Goal: Task Accomplishment & Management: Manage account settings

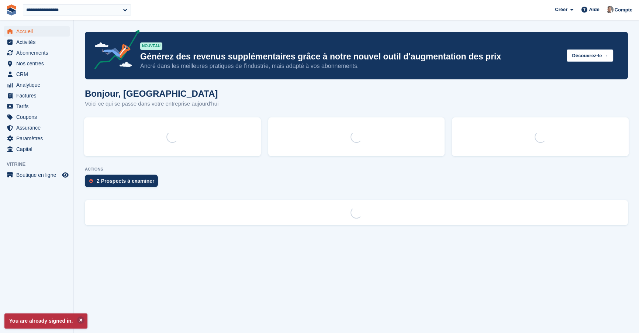
select select "****"
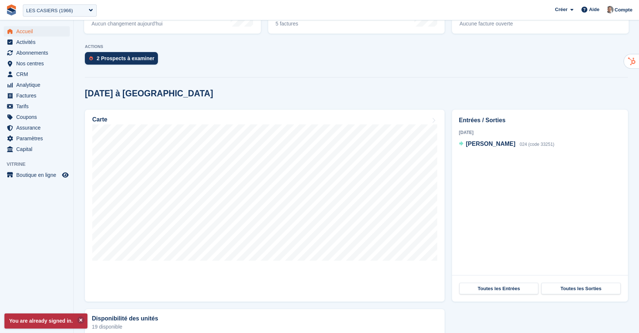
scroll to position [155, 0]
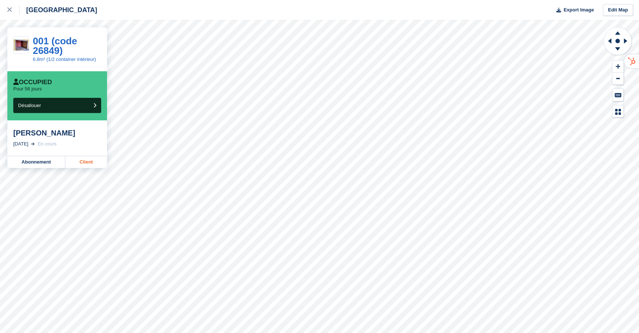
click at [89, 162] on link "Client" at bounding box center [86, 162] width 42 height 12
click at [8, 13] on div at bounding box center [13, 10] width 12 height 9
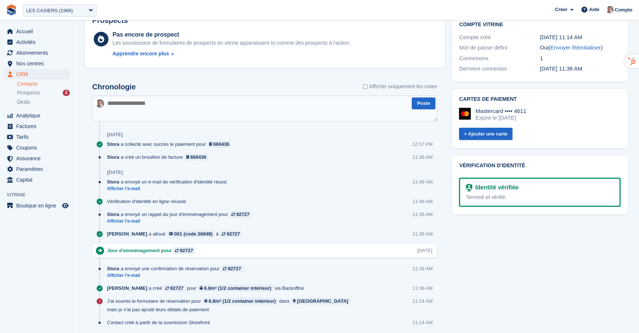
scroll to position [327, 0]
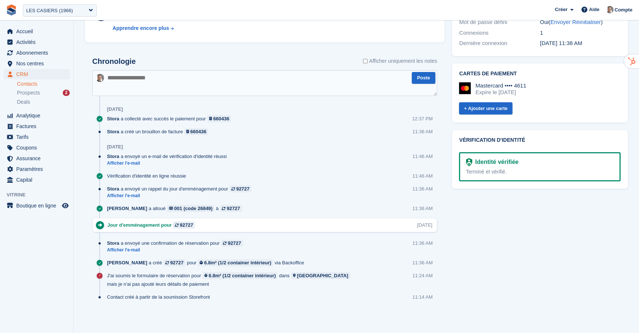
click at [190, 79] on textarea at bounding box center [264, 83] width 345 height 26
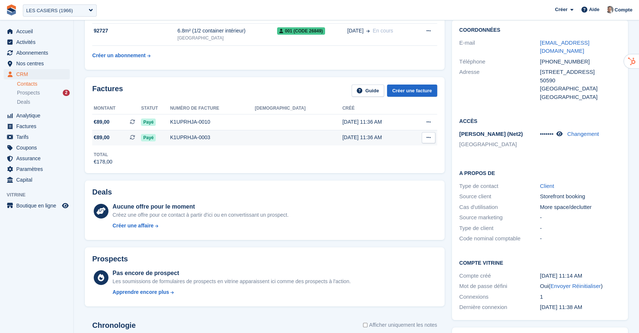
scroll to position [56, 0]
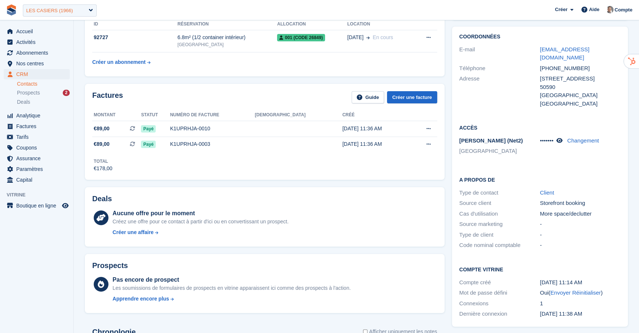
click at [88, 13] on div "LES CASIERS (1966)" at bounding box center [60, 10] width 74 height 12
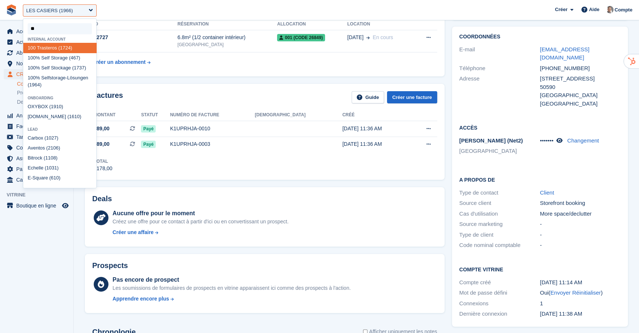
type input "***"
click at [64, 71] on div "100 % Self Stockage (1737)" at bounding box center [59, 68] width 73 height 10
select select "****"
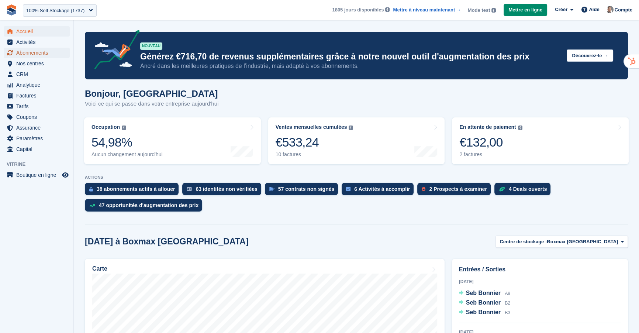
click at [49, 53] on span "Abonnements" at bounding box center [38, 53] width 44 height 10
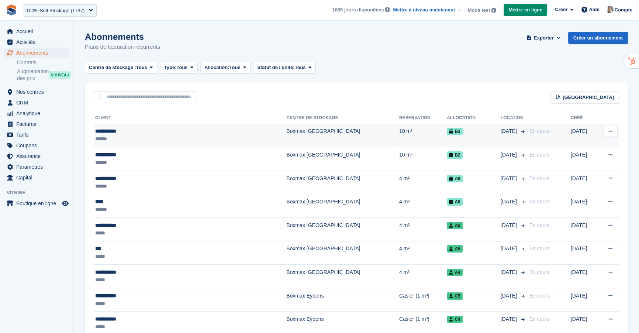
click at [286, 136] on td "Boxmax [GEOGRAPHIC_DATA]" at bounding box center [342, 136] width 113 height 24
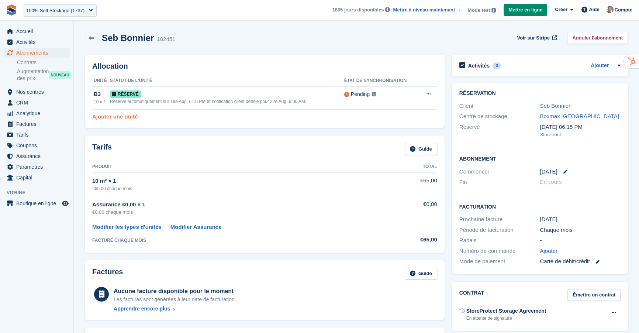
click at [128, 119] on link "Ajouter une unité" at bounding box center [114, 117] width 45 height 8
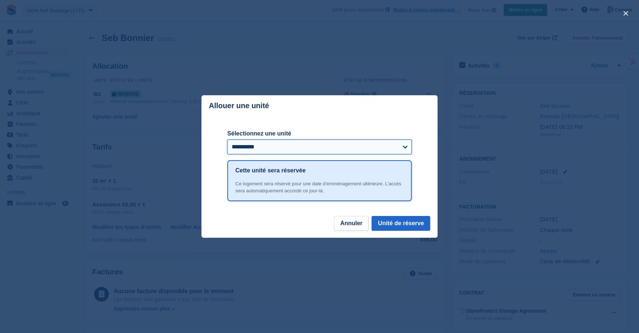
click at [315, 147] on select "**********" at bounding box center [319, 146] width 184 height 15
click at [627, 14] on button "close" at bounding box center [626, 13] width 12 height 12
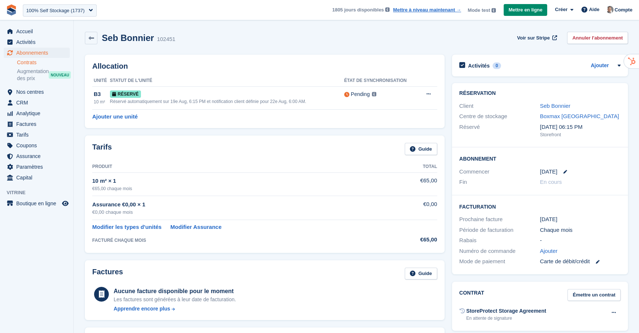
click at [31, 63] on link "Contrats" at bounding box center [43, 62] width 53 height 7
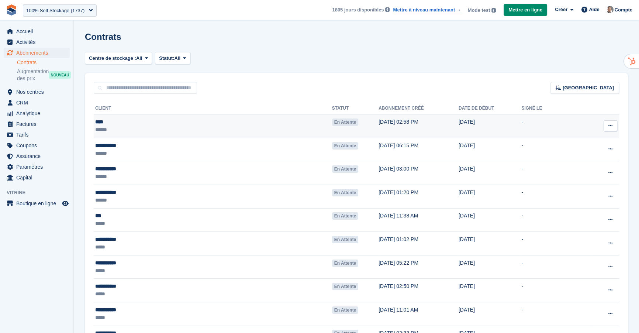
click at [332, 123] on td "En attente" at bounding box center [355, 126] width 46 height 24
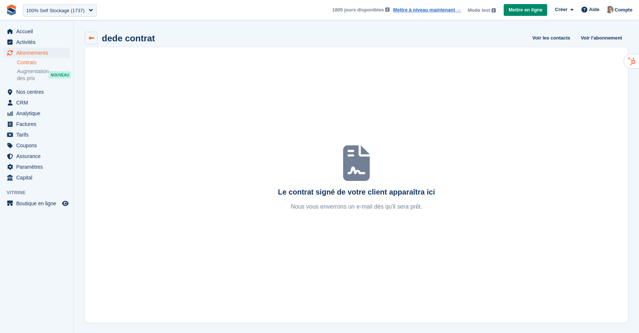
click at [93, 41] on link at bounding box center [91, 38] width 13 height 13
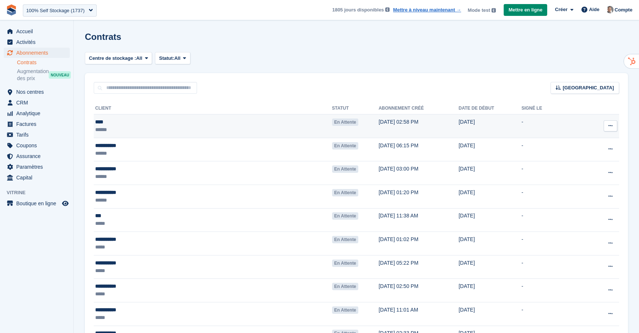
click at [611, 122] on button at bounding box center [611, 125] width 14 height 11
click at [557, 120] on td "-" at bounding box center [556, 126] width 70 height 24
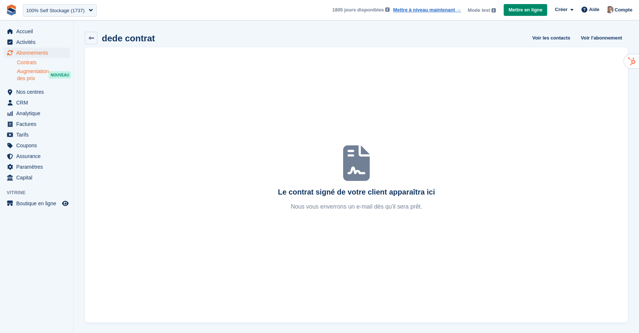
click at [21, 74] on span "Augmentation des prix" at bounding box center [33, 75] width 32 height 14
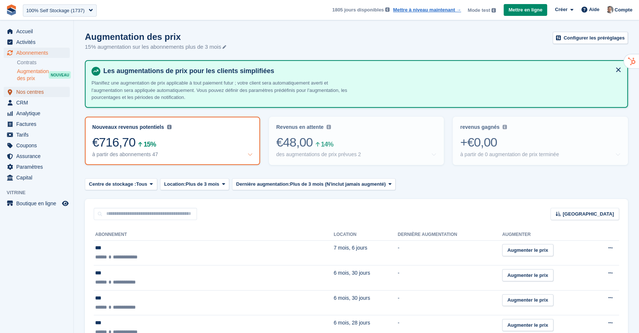
click at [35, 92] on span "Nos centres" at bounding box center [38, 92] width 44 height 10
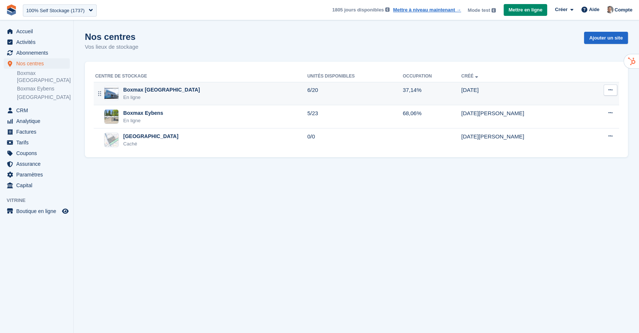
click at [199, 91] on div "Boxmax Grenoble En ligne" at bounding box center [201, 93] width 212 height 15
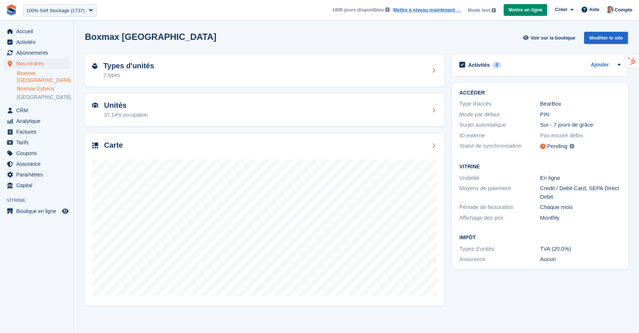
click at [46, 85] on link "Boxmax Eybens" at bounding box center [43, 88] width 53 height 7
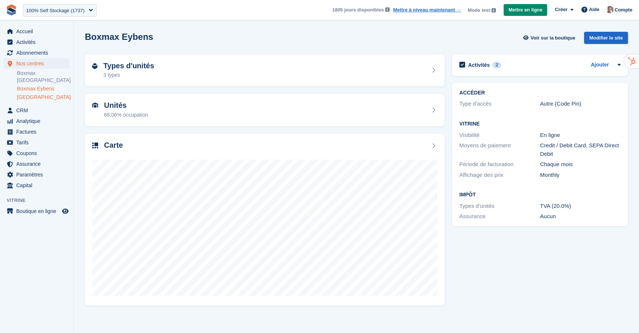
click at [31, 94] on link "[GEOGRAPHIC_DATA]" at bounding box center [43, 97] width 53 height 7
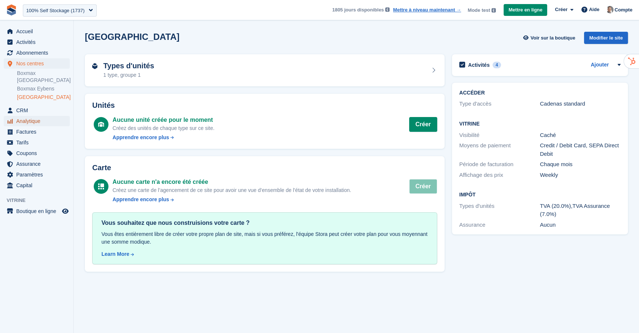
click at [32, 116] on span "Analytique" at bounding box center [38, 121] width 44 height 10
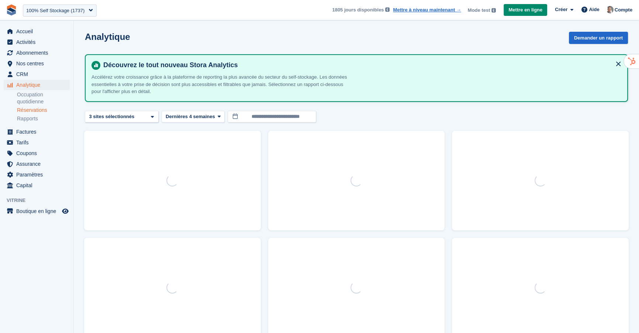
click at [25, 107] on link "Réservations" at bounding box center [43, 110] width 53 height 7
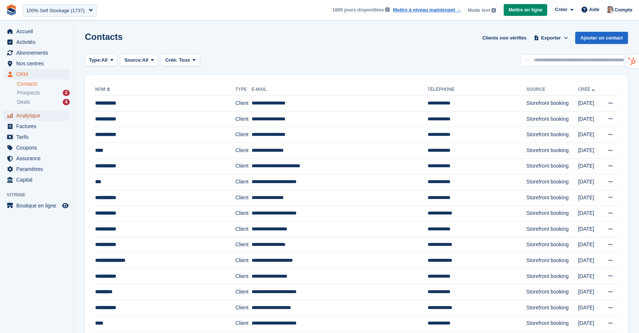
click at [41, 118] on span "Analytique" at bounding box center [38, 115] width 44 height 10
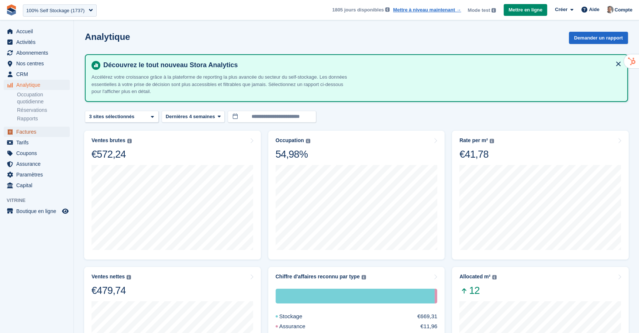
click at [34, 134] on span "Factures" at bounding box center [38, 132] width 44 height 10
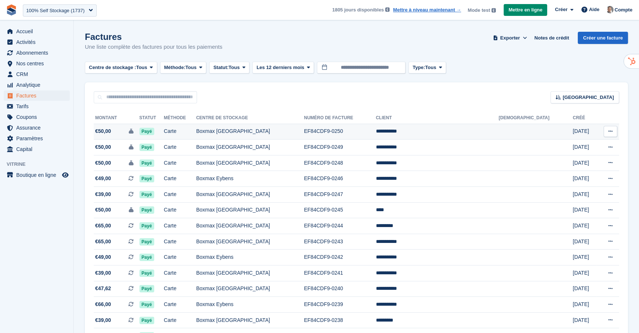
click at [278, 132] on td "Boxmax [GEOGRAPHIC_DATA]" at bounding box center [250, 132] width 108 height 16
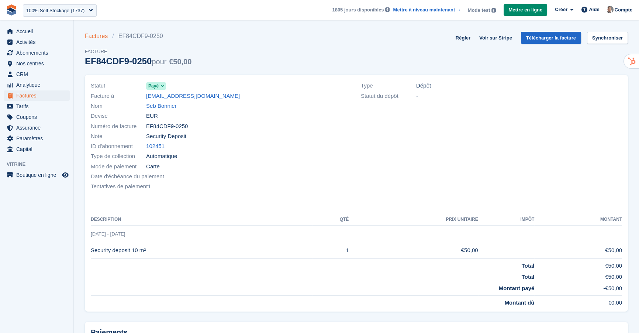
click at [96, 37] on link "Factures" at bounding box center [98, 36] width 27 height 9
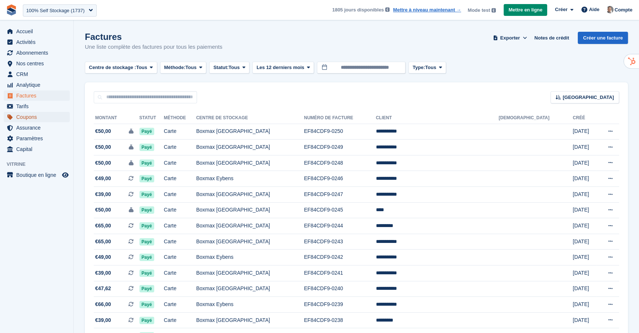
click at [33, 117] on span "Coupons" at bounding box center [38, 117] width 44 height 10
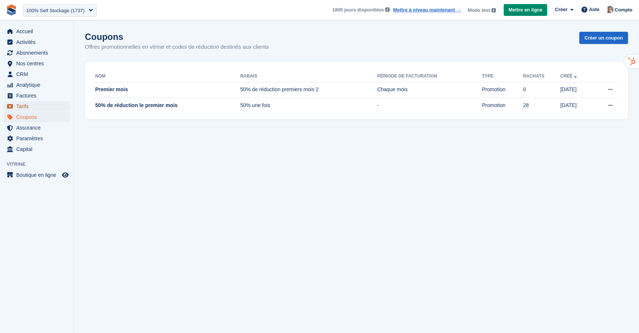
click at [21, 107] on span "Tarifs" at bounding box center [38, 106] width 44 height 10
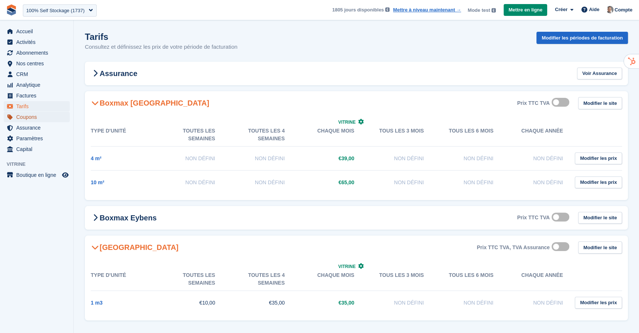
click at [38, 120] on span "Coupons" at bounding box center [38, 117] width 44 height 10
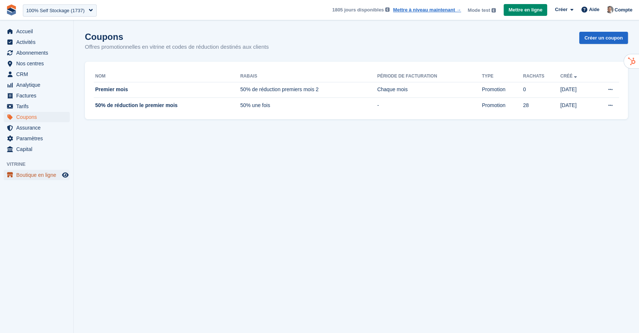
click at [38, 175] on span "Boutique en ligne" at bounding box center [38, 175] width 44 height 10
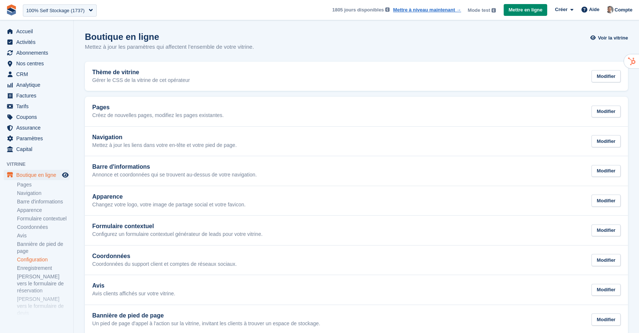
click at [37, 263] on link "Configuration" at bounding box center [43, 259] width 53 height 7
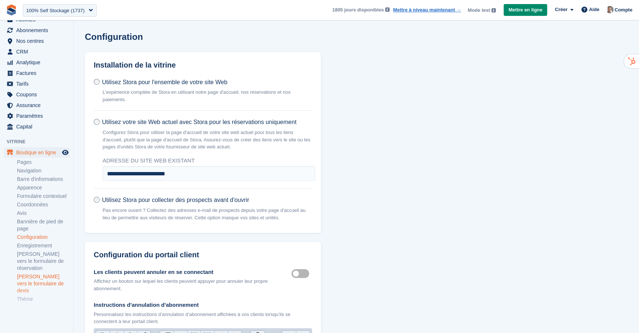
scroll to position [37, 0]
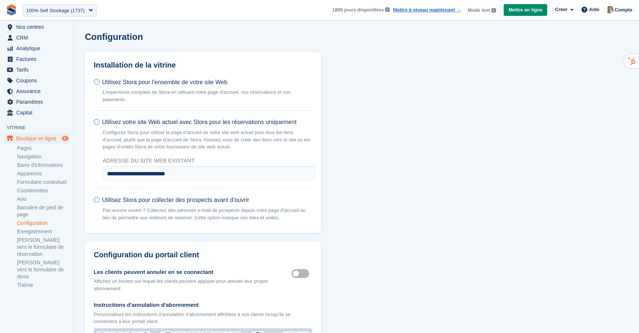
click at [67, 139] on icon "Boutique d'aperçu" at bounding box center [65, 138] width 7 height 6
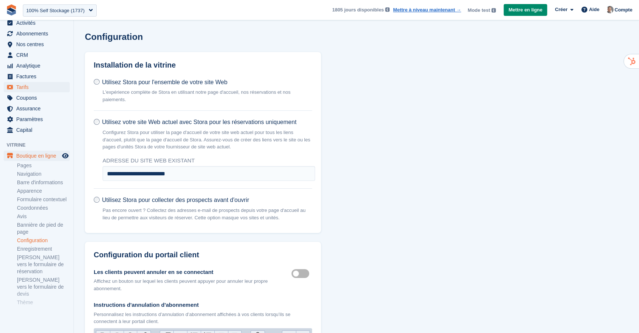
scroll to position [0, 0]
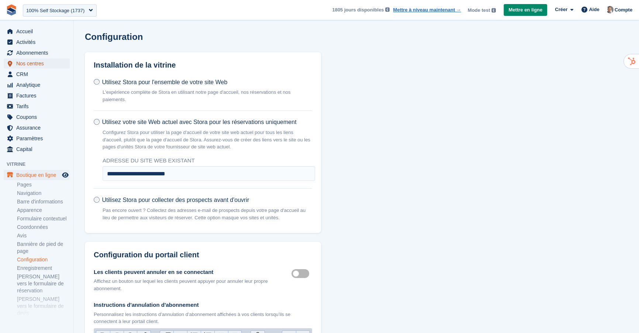
click at [45, 61] on span "Nos centres" at bounding box center [38, 63] width 44 height 10
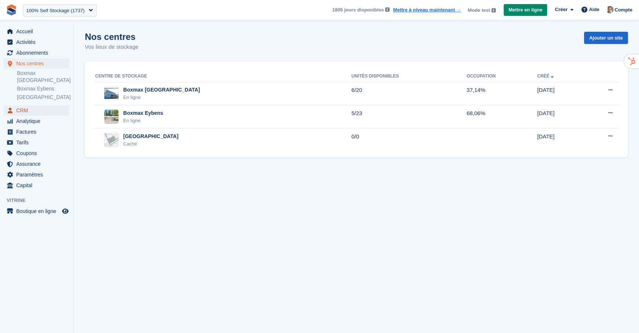
click at [30, 105] on span "CRM" at bounding box center [38, 110] width 44 height 10
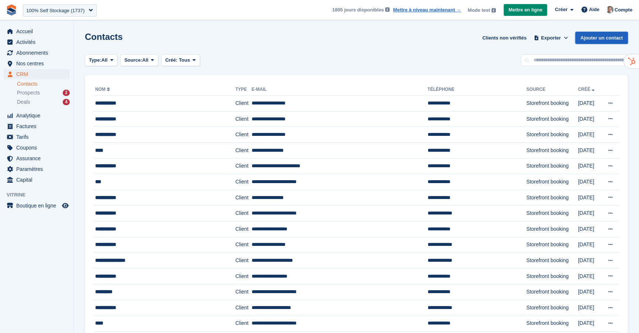
click at [593, 41] on link "Ajouter un contact" at bounding box center [601, 38] width 53 height 12
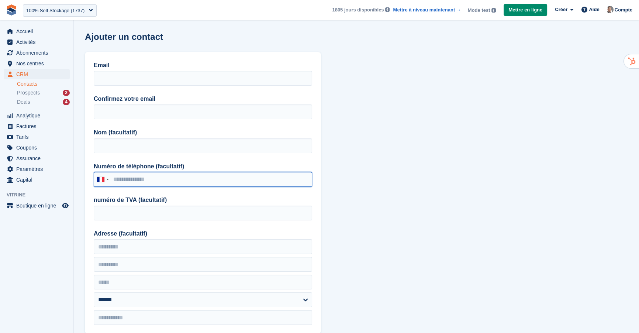
click at [204, 175] on input "Numéro de téléphone (facultatif)" at bounding box center [203, 179] width 218 height 15
click at [326, 185] on section "Ajouter un contact Email Confirmez votre email Nom (facultatif) Numéro de télép…" at bounding box center [356, 325] width 565 height 650
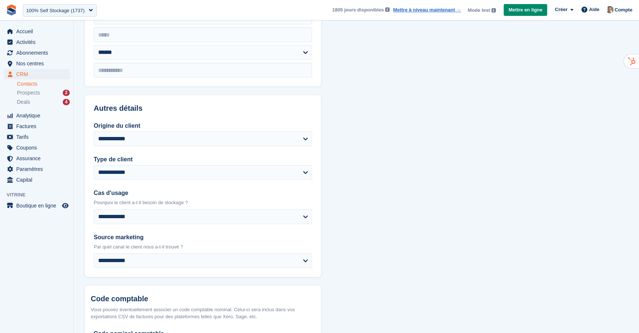
scroll to position [248, 0]
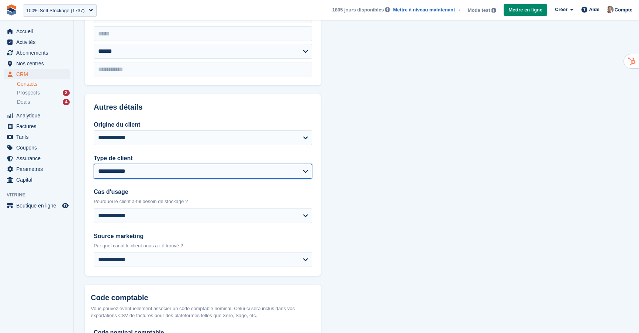
click at [254, 171] on select "**********" at bounding box center [203, 171] width 218 height 15
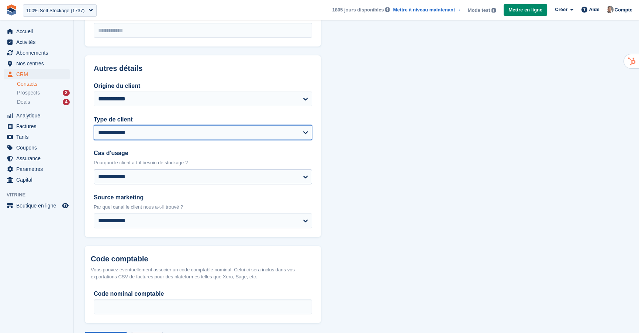
scroll to position [317, 0]
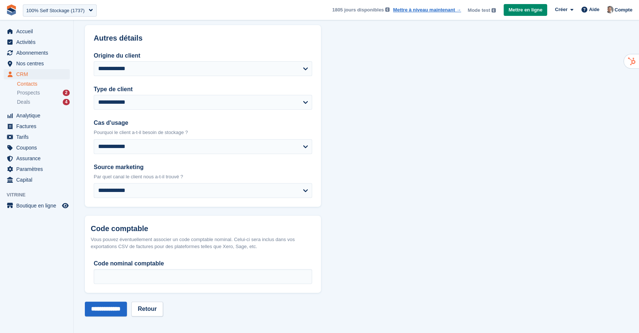
click at [27, 84] on link "Contacts" at bounding box center [43, 83] width 53 height 7
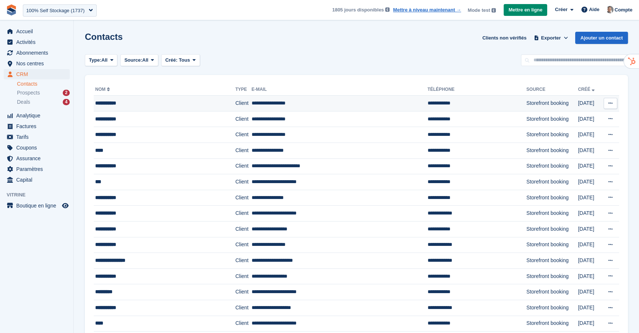
click at [252, 103] on td "**********" at bounding box center [340, 104] width 176 height 16
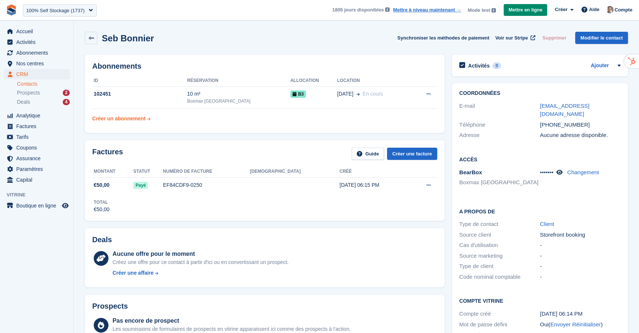
click at [138, 120] on div "Créer un abonnement" at bounding box center [119, 119] width 54 height 8
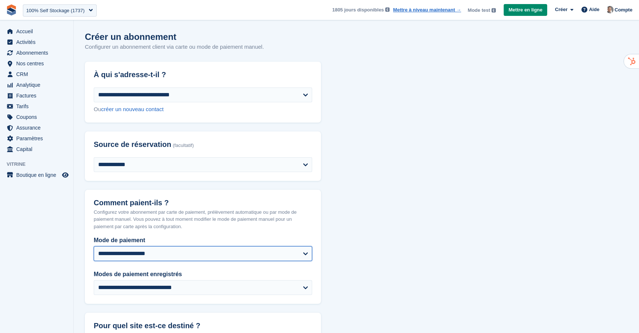
click at [300, 250] on select "**********" at bounding box center [203, 253] width 218 height 15
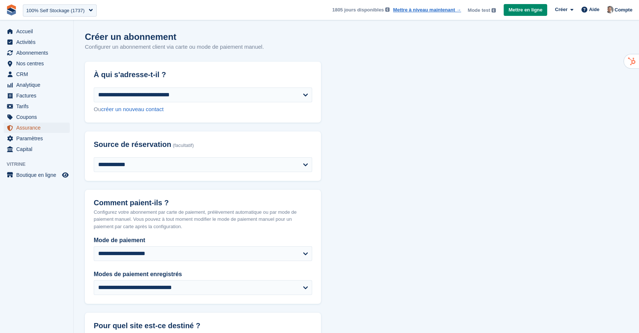
click at [36, 129] on span "Assurance" at bounding box center [38, 127] width 44 height 10
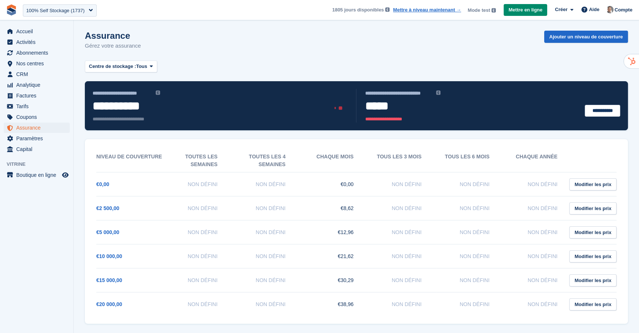
scroll to position [3, 0]
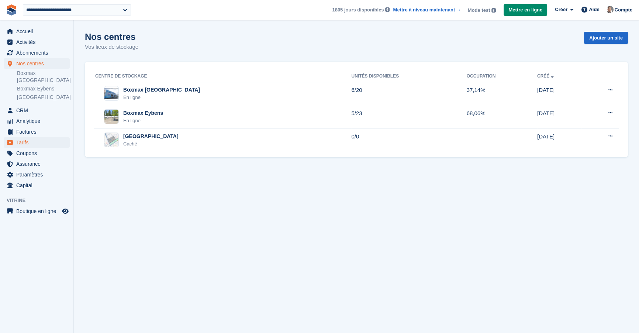
select select "****"
click at [34, 128] on span "Factures" at bounding box center [38, 132] width 44 height 10
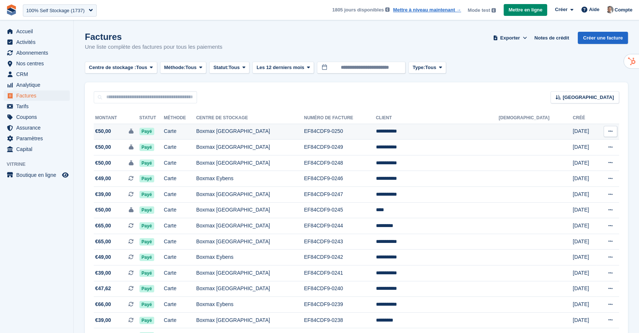
click at [304, 135] on td "Boxmax [GEOGRAPHIC_DATA]" at bounding box center [250, 132] width 108 height 16
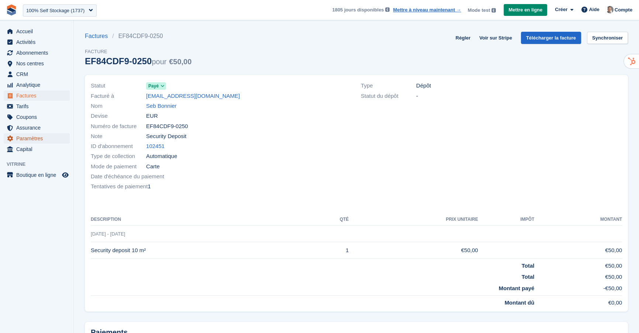
click at [37, 137] on span "Paramètres" at bounding box center [38, 138] width 44 height 10
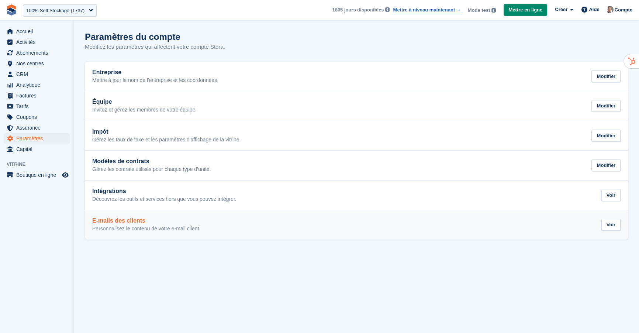
click at [225, 232] on link "E-mails des clients Personnalisez le contenu de votre e-mail client. Voir" at bounding box center [356, 225] width 543 height 30
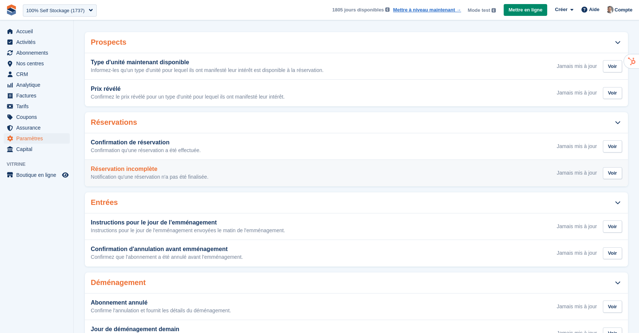
scroll to position [50, 0]
